Goal: Connect with others: Participate in discussion

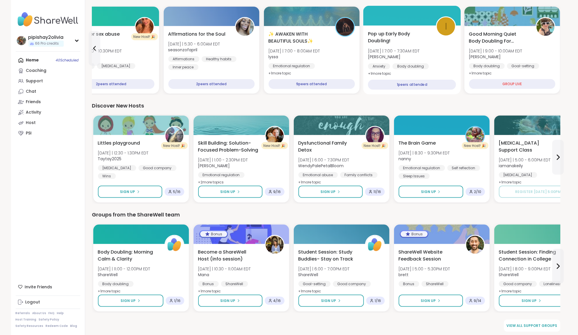
scroll to position [637, 0]
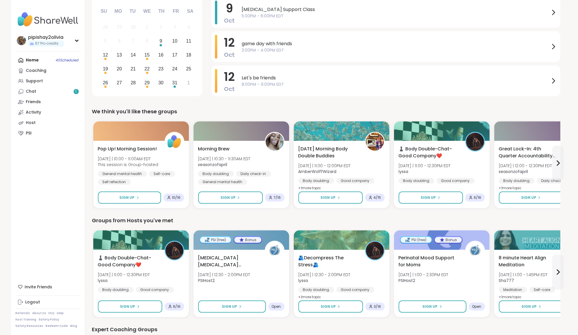
scroll to position [86, 0]
click at [161, 265] on div "♟️ Body Double-Chat-Good Company❤️ Thu 10/9 | 11:00 - 12:30PM EDT lyssa Body do…" at bounding box center [141, 273] width 88 height 39
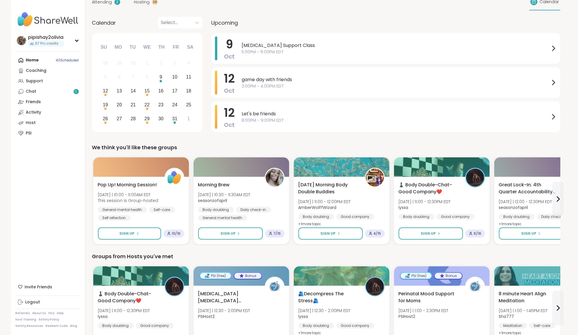
scroll to position [70, 0]
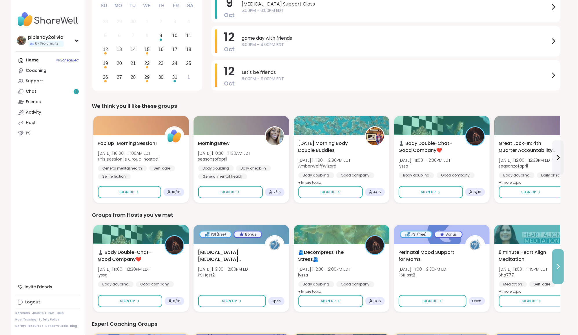
click at [558, 264] on icon at bounding box center [558, 266] width 2 height 5
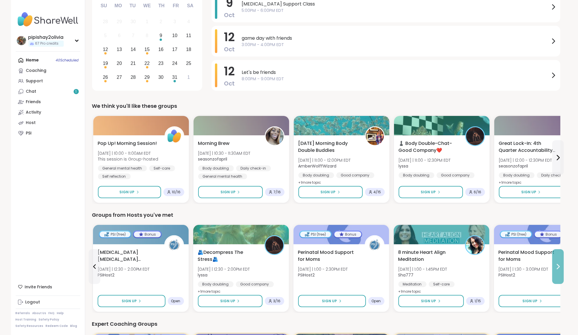
click at [558, 264] on icon at bounding box center [558, 266] width 2 height 5
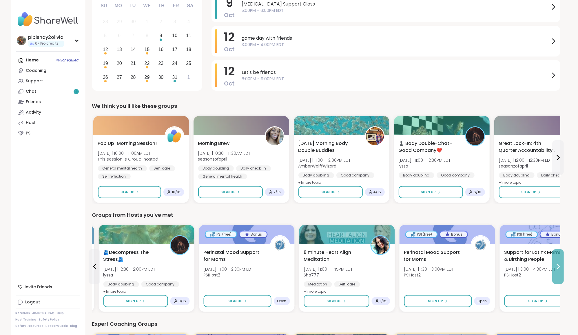
click at [558, 264] on icon at bounding box center [558, 266] width 2 height 5
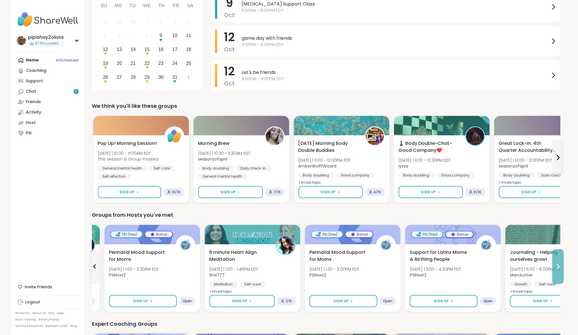
click at [558, 264] on icon at bounding box center [558, 266] width 2 height 5
